Goal: Task Accomplishment & Management: Complete application form

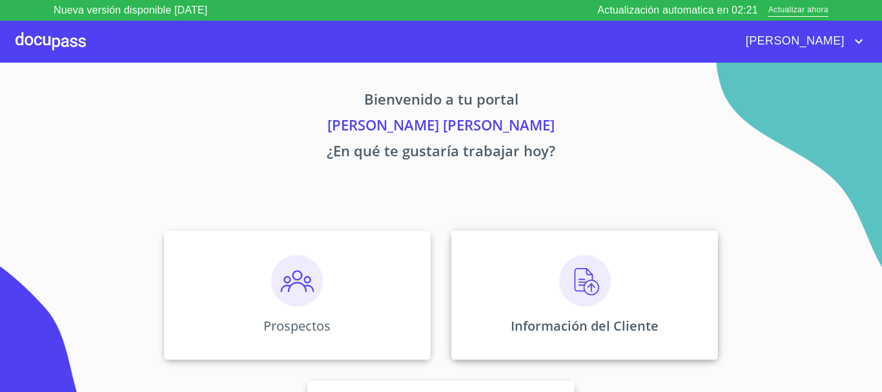
drag, startPoint x: 0, startPoint y: 0, endPoint x: 517, endPoint y: 263, distance: 579.8
click at [517, 263] on div "Información del Cliente" at bounding box center [584, 294] width 267 height 129
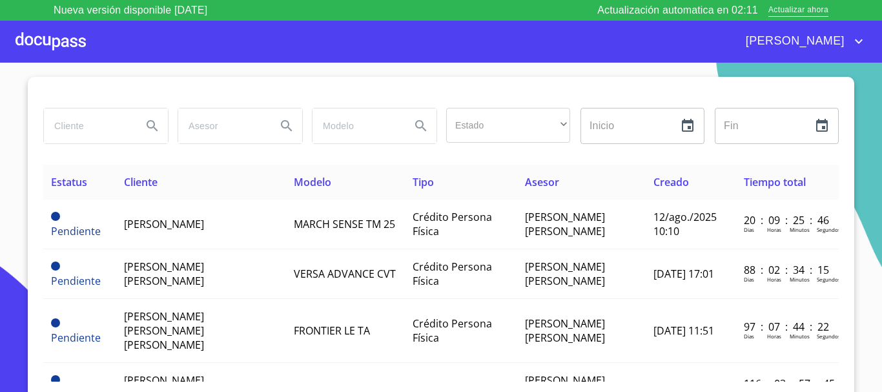
scroll to position [22, 0]
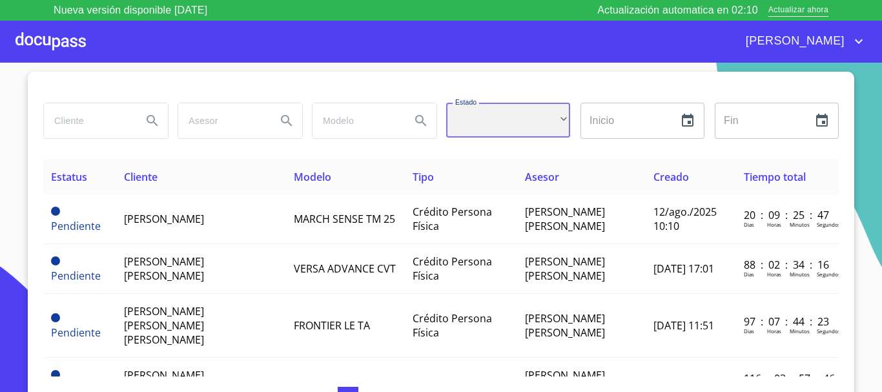
click at [480, 124] on div "​" at bounding box center [508, 120] width 124 height 35
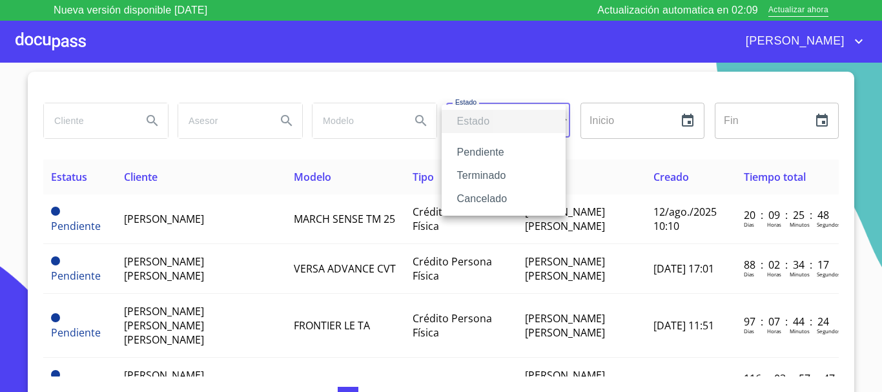
click at [500, 181] on li "Terminado" at bounding box center [504, 175] width 124 height 23
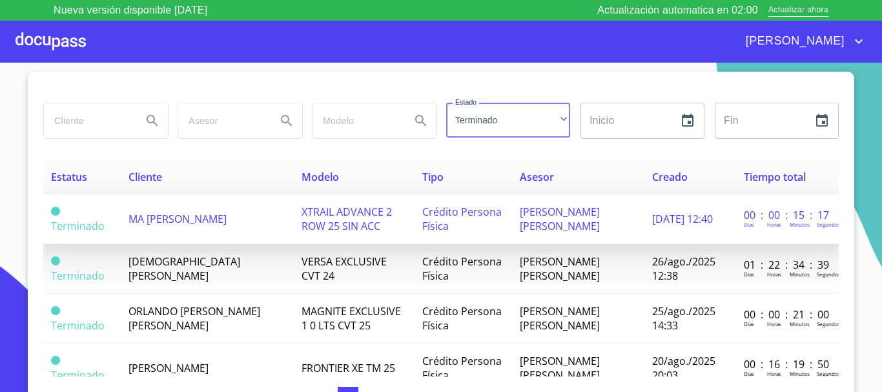
click at [340, 225] on span "XTRAIL ADVANCE 2 ROW 25 SIN ACC" at bounding box center [347, 219] width 90 height 28
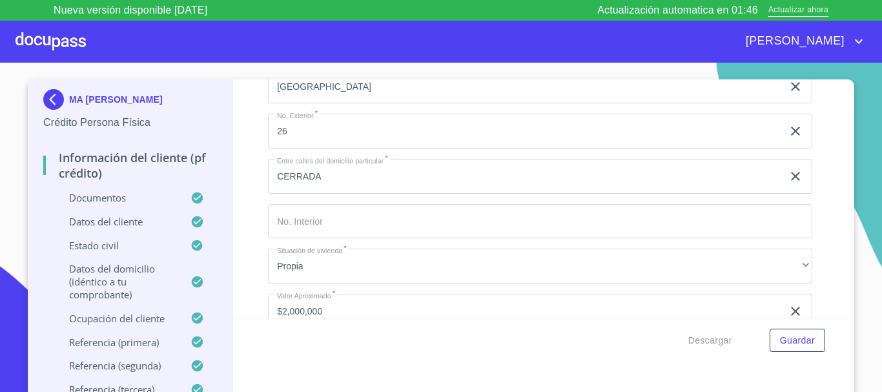
scroll to position [3357, 0]
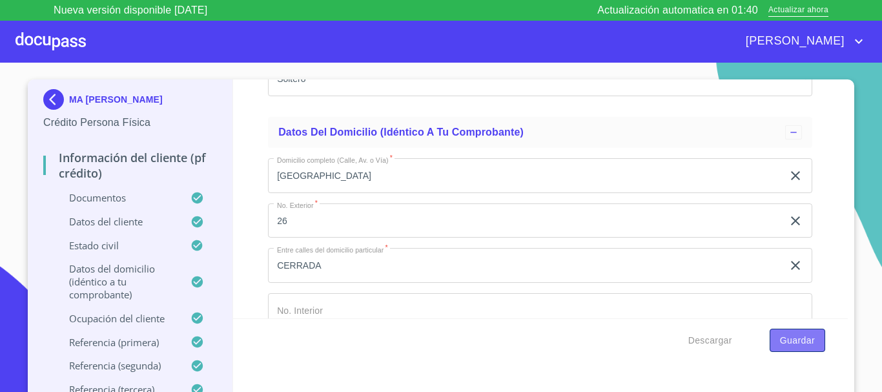
click at [794, 339] on span "Guardar" at bounding box center [797, 341] width 35 height 16
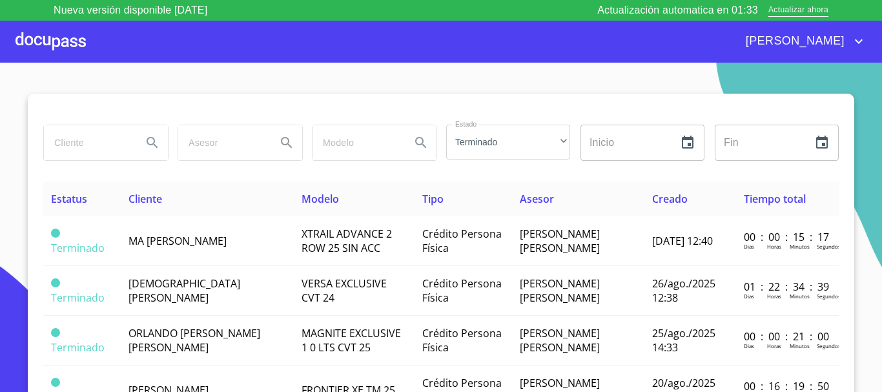
click at [32, 52] on div at bounding box center [50, 41] width 70 height 41
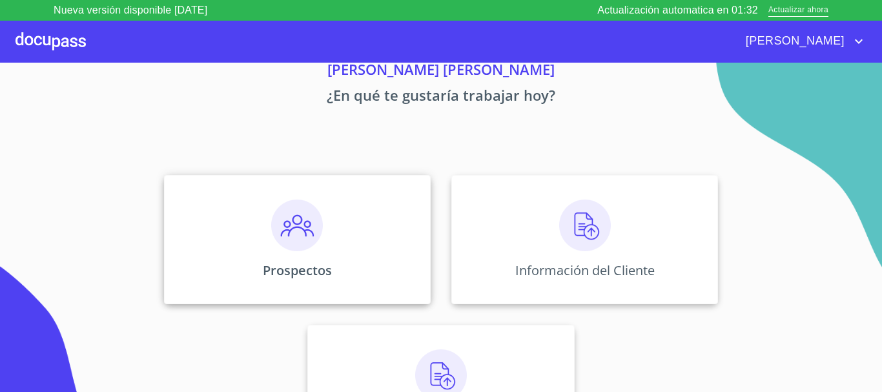
scroll to position [107, 0]
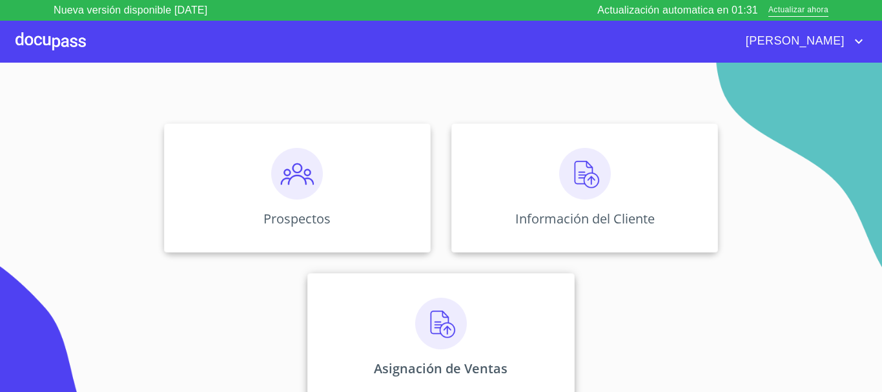
click at [422, 304] on img at bounding box center [441, 324] width 52 height 52
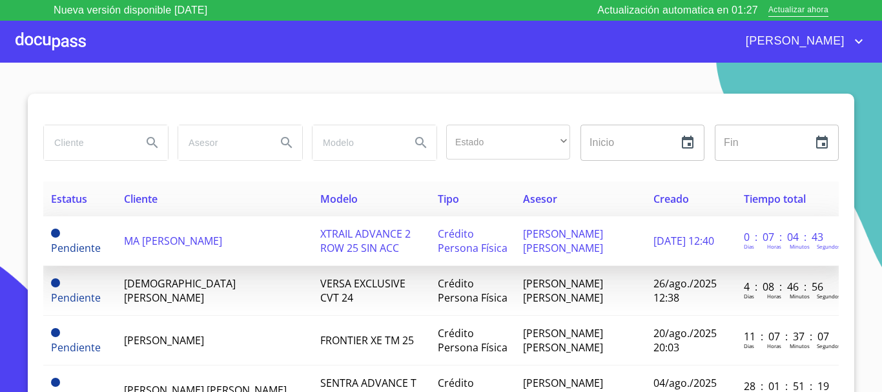
click at [222, 240] on span "MA [PERSON_NAME]" at bounding box center [173, 241] width 98 height 14
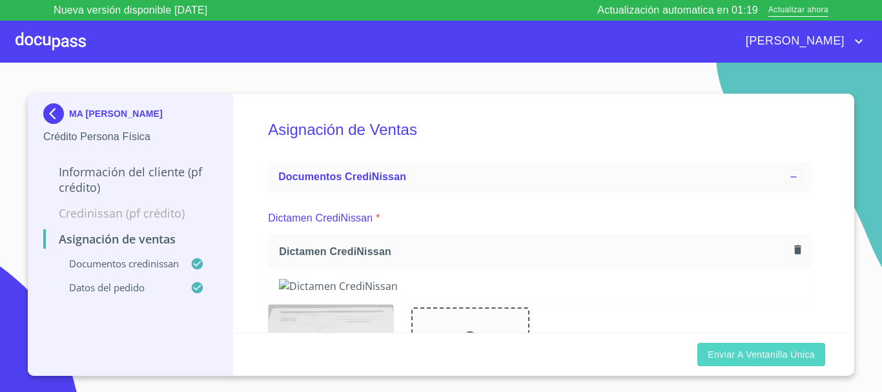
click at [744, 351] on span "Enviar a Ventanilla única" at bounding box center [761, 355] width 107 height 16
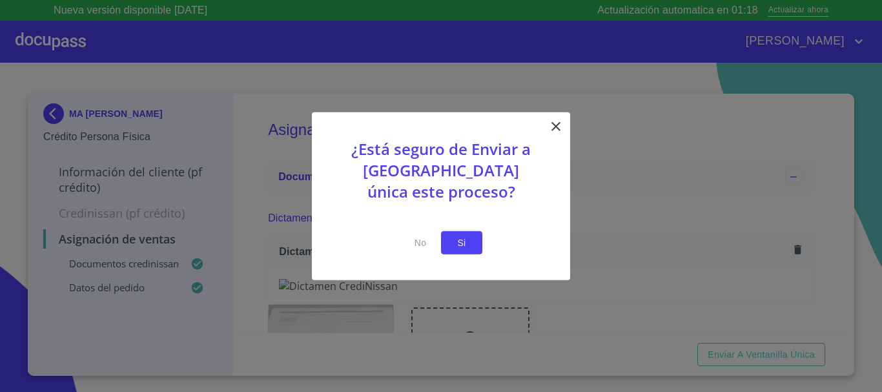
click at [458, 241] on span "Si" at bounding box center [461, 242] width 21 height 16
